Goal: Find specific page/section: Find specific page/section

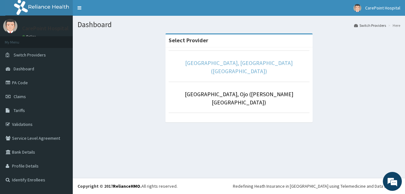
click at [258, 64] on link "[GEOGRAPHIC_DATA], [GEOGRAPHIC_DATA] ([GEOGRAPHIC_DATA])" at bounding box center [238, 66] width 107 height 15
click at [214, 64] on link "[GEOGRAPHIC_DATA], [GEOGRAPHIC_DATA] ([GEOGRAPHIC_DATA])" at bounding box center [238, 66] width 107 height 15
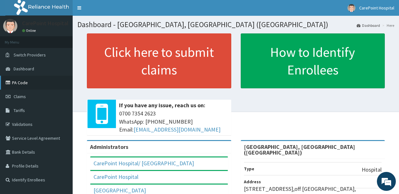
click at [13, 77] on link "PA Code" at bounding box center [36, 83] width 73 height 14
click at [20, 85] on link "PA Code" at bounding box center [36, 83] width 73 height 14
